Goal: Task Accomplishment & Management: Manage account settings

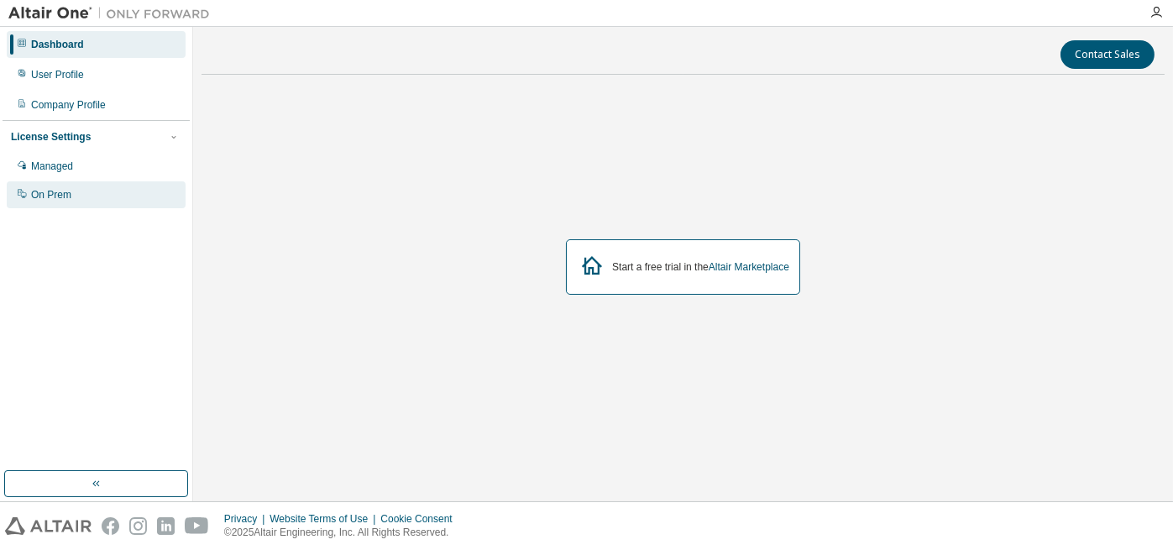
click at [60, 200] on div "On Prem" at bounding box center [51, 194] width 40 height 13
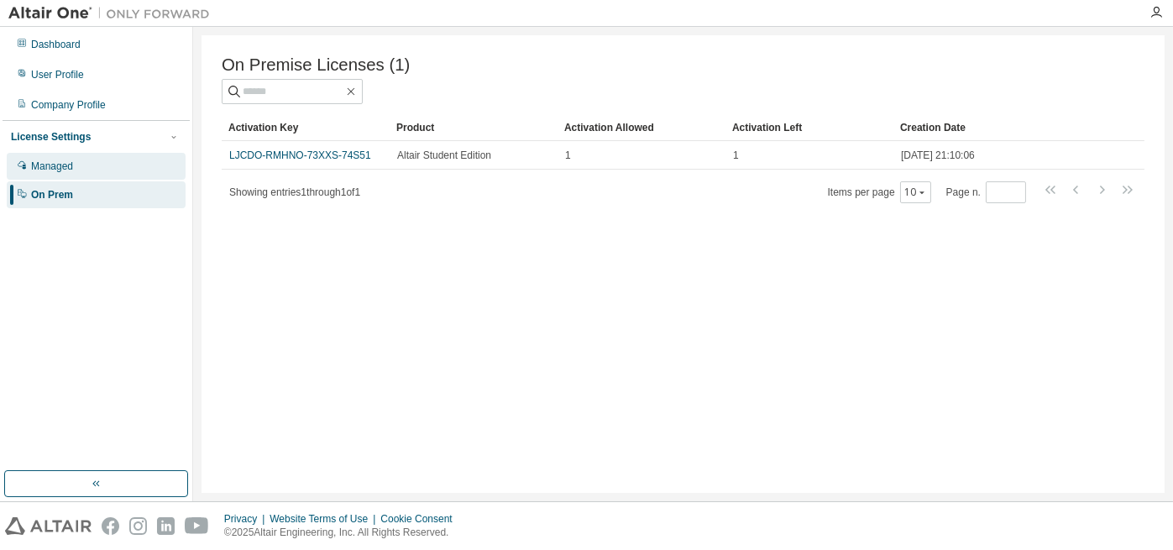
click at [71, 165] on div "Managed" at bounding box center [52, 165] width 42 height 13
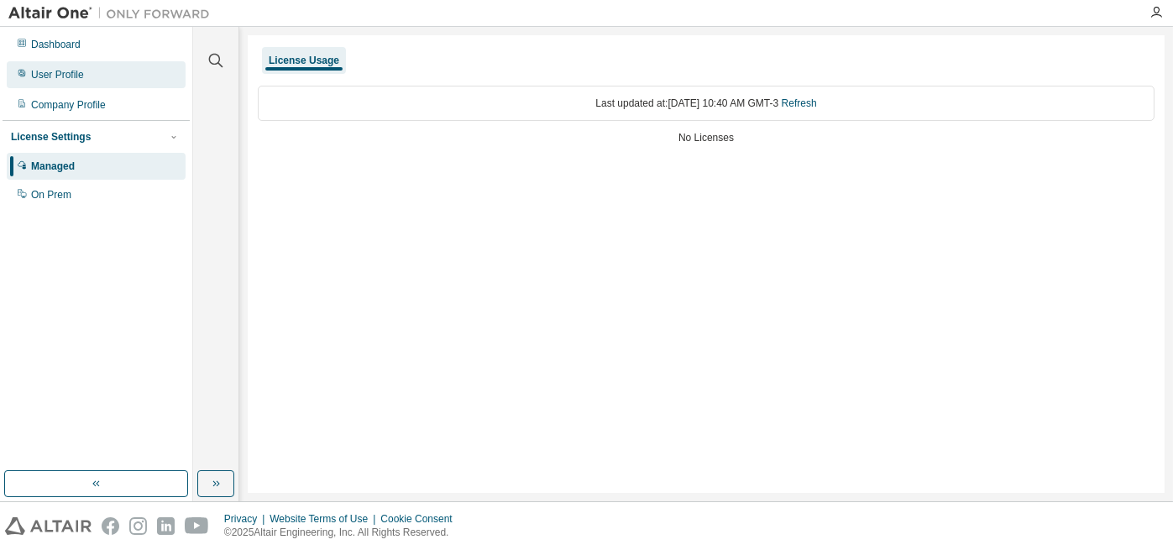
click at [39, 70] on div "User Profile" at bounding box center [57, 74] width 53 height 13
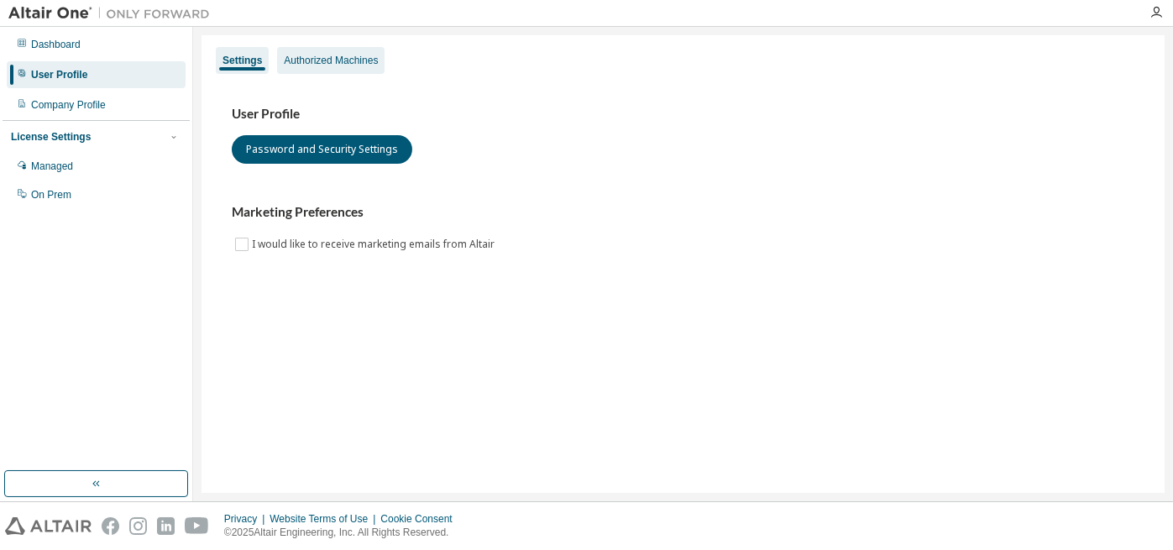
click at [329, 56] on div "Authorized Machines" at bounding box center [331, 60] width 94 height 13
click at [590, 259] on div "User Profile Password and Security Settings Marketing Preferences I would like …" at bounding box center [683, 190] width 943 height 229
